Goal: Find specific page/section: Find specific page/section

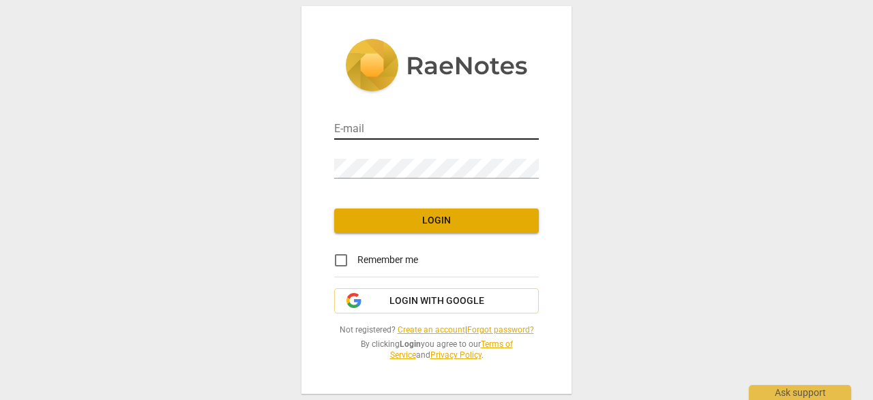
click at [445, 132] on input "email" at bounding box center [436, 130] width 205 height 20
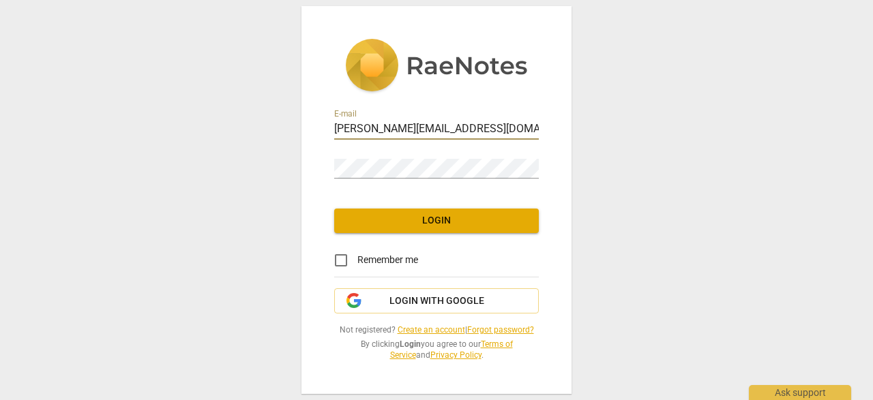
type input "[PERSON_NAME][EMAIL_ADDRESS][DOMAIN_NAME]"
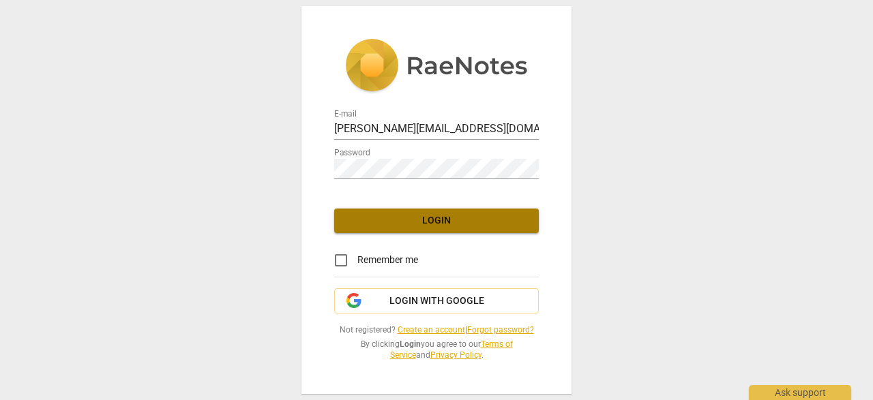
click at [435, 223] on span "Login" at bounding box center [436, 221] width 183 height 14
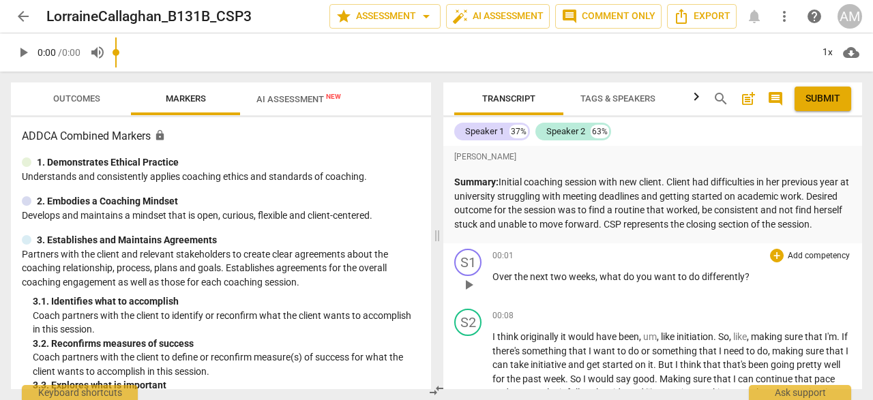
scroll to position [111, 0]
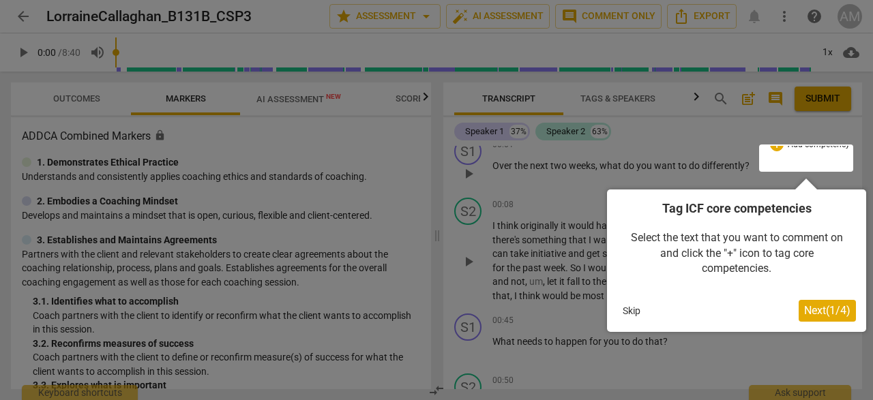
click at [633, 315] on button "Skip" at bounding box center [631, 311] width 29 height 20
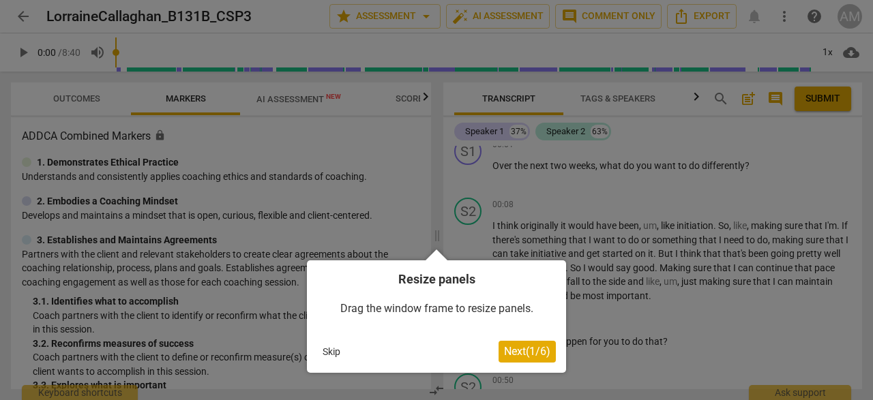
click at [331, 347] on button "Skip" at bounding box center [331, 352] width 29 height 20
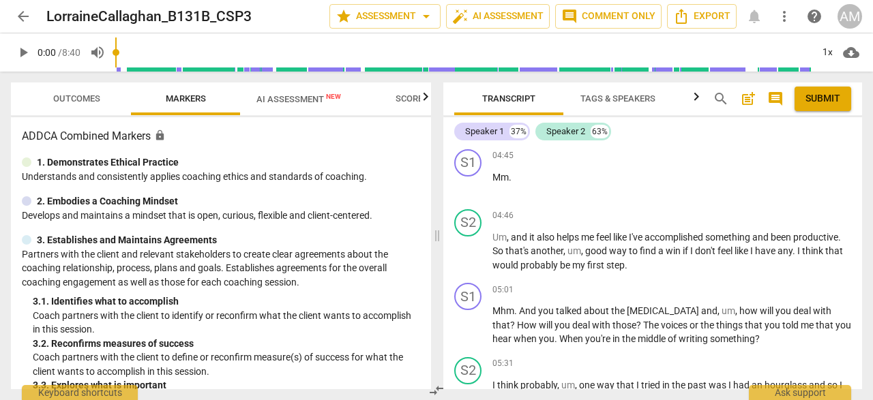
scroll to position [1666, 0]
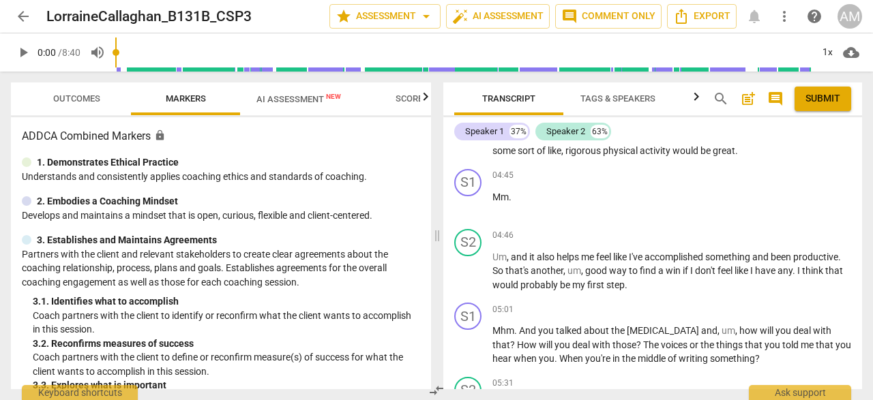
click at [24, 52] on span "play_arrow" at bounding box center [23, 52] width 16 height 16
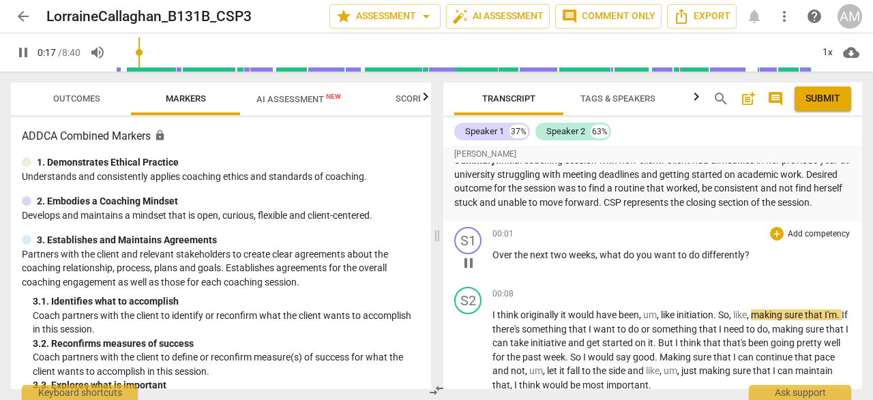
scroll to position [0, 0]
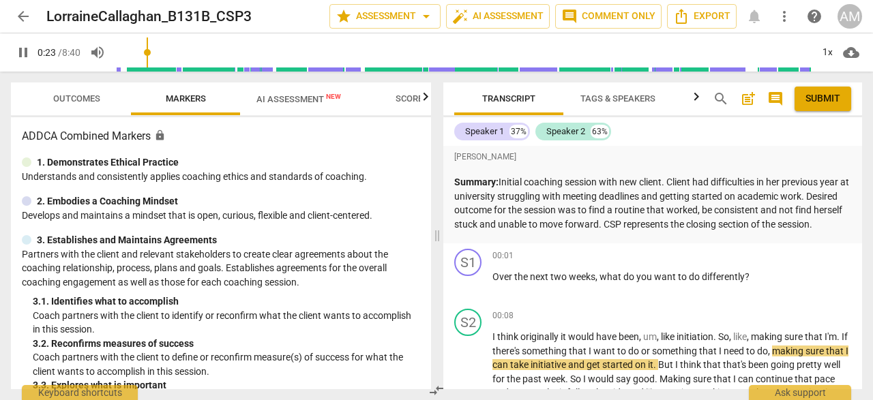
click at [23, 53] on span "pause" at bounding box center [23, 52] width 16 height 16
type input "24"
click at [30, 12] on span "arrow_back" at bounding box center [23, 16] width 16 height 16
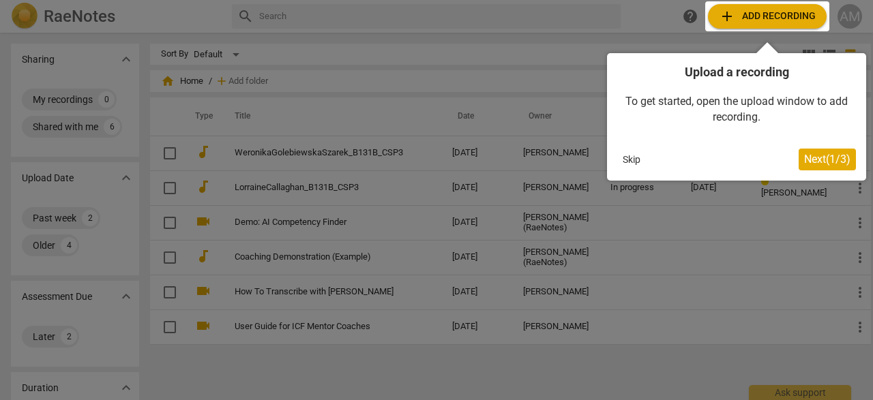
click at [632, 159] on button "Skip" at bounding box center [631, 159] width 29 height 20
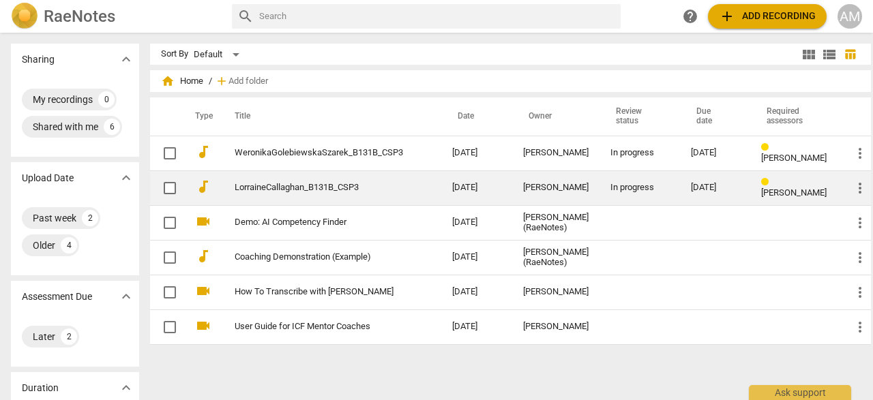
click at [331, 191] on link "LorraineCallaghan_B131B_CSP3" at bounding box center [319, 188] width 168 height 10
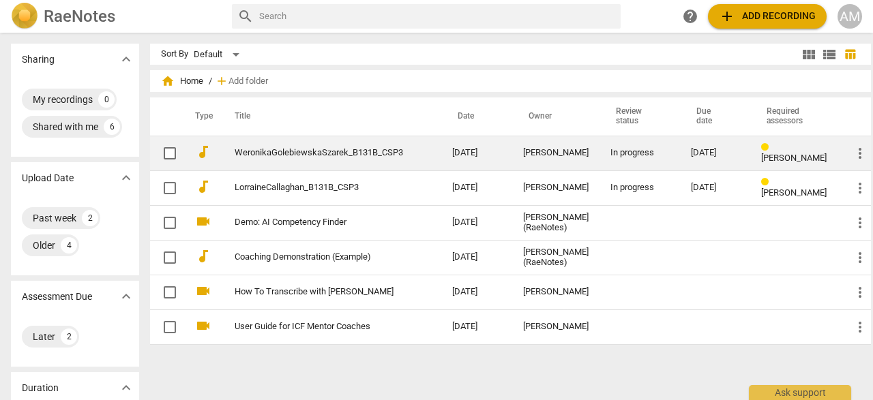
click at [310, 155] on link "WeronikaGolebiewskaSzarek_B131B_CSP3" at bounding box center [319, 153] width 168 height 10
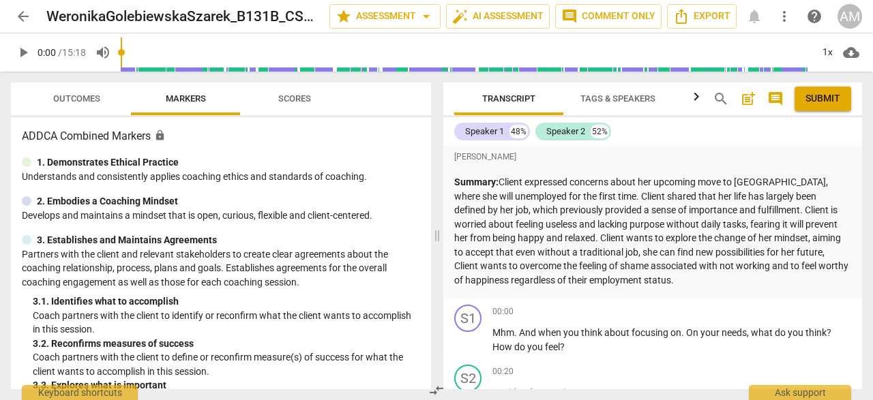
click at [31, 18] on span "arrow_back" at bounding box center [23, 16] width 25 height 16
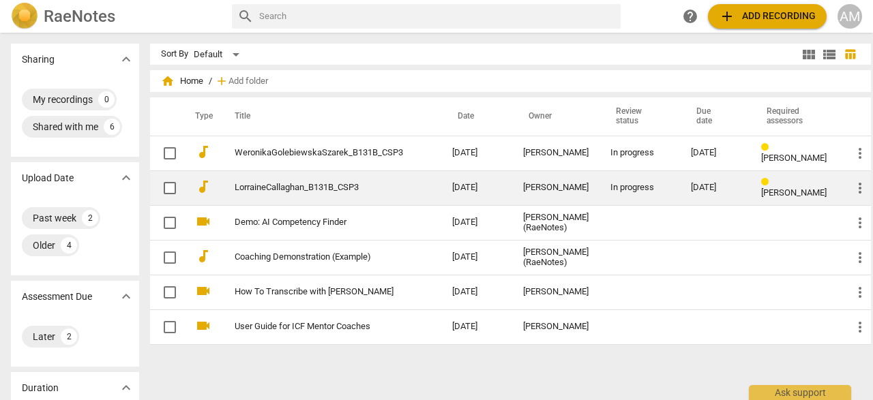
click at [306, 197] on td "LorraineCallaghan_B131B_CSP3" at bounding box center [329, 187] width 223 height 35
